Goal: Share content: Share content

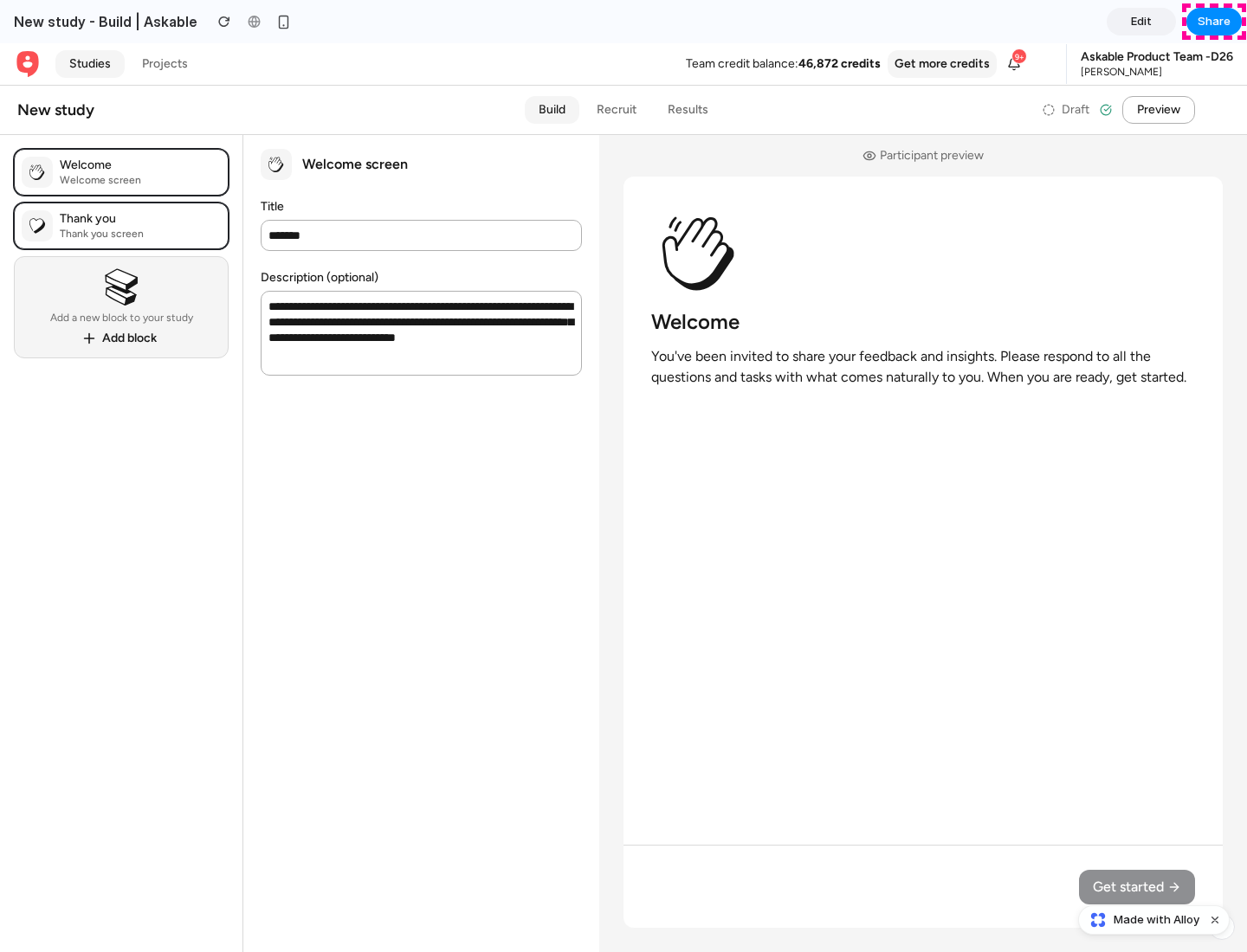
click at [1214, 21] on span "Share" at bounding box center [1214, 21] width 33 height 17
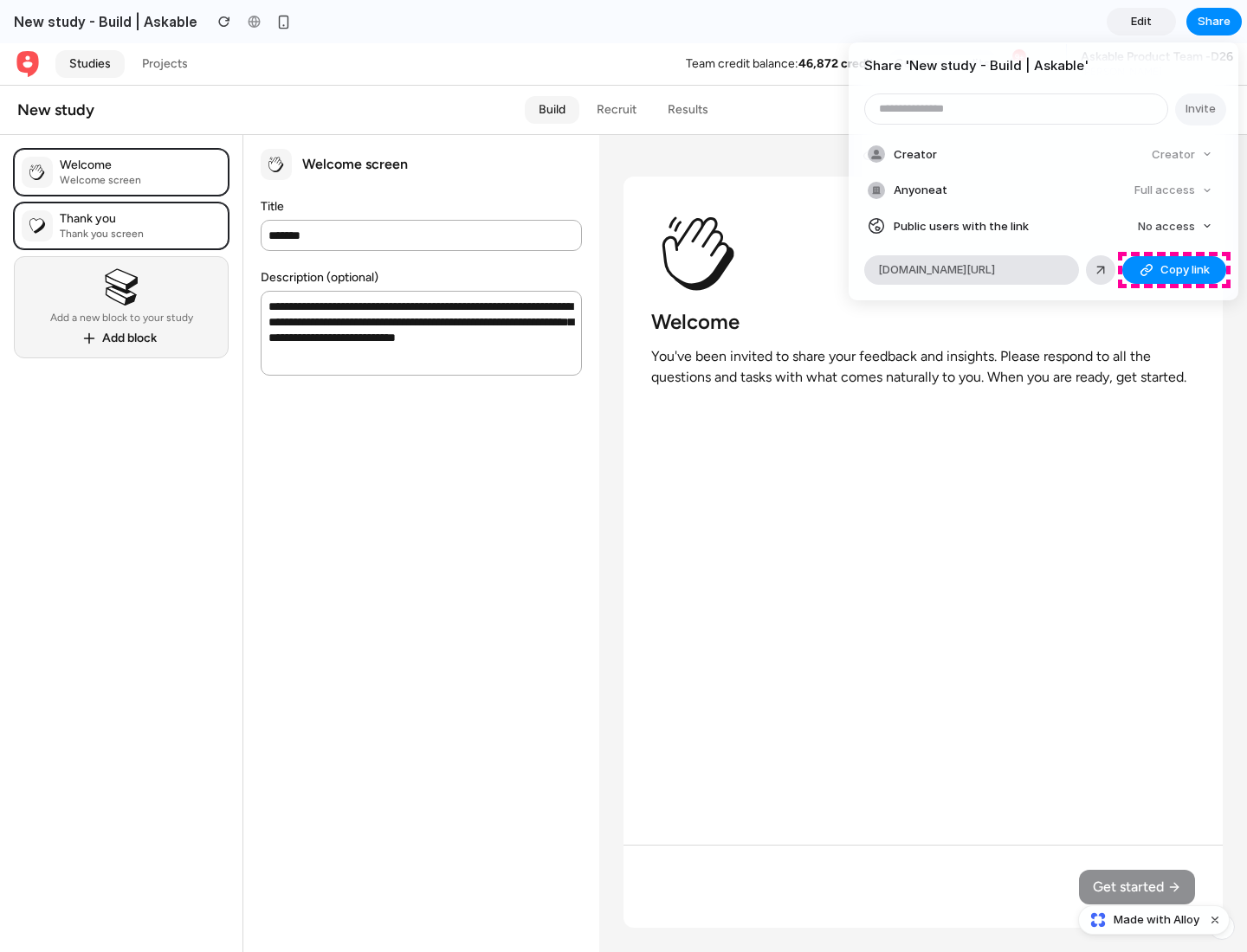
click at [1175, 270] on span "Copy link" at bounding box center [1184, 270] width 49 height 17
click at [1156, 921] on div "Share ' New study - Build | Askable ' Invite Creator Creator Anyone at Full acc…" at bounding box center [624, 476] width 1247 height 952
